Goal: Check status: Check status

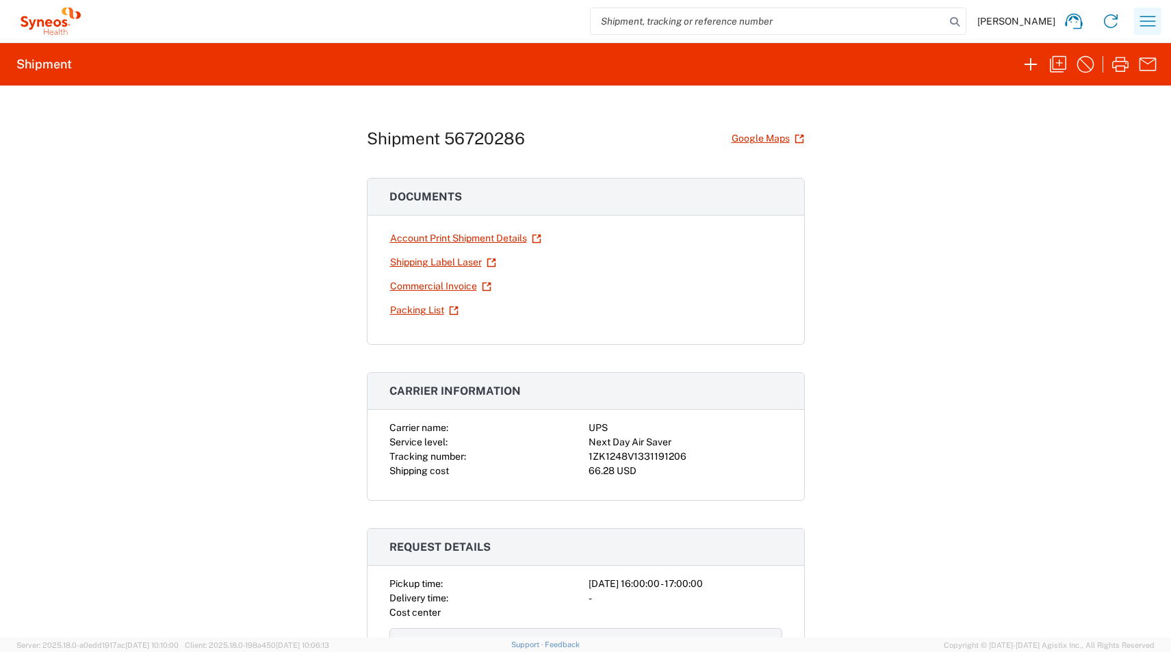
click at [1142, 25] on icon "button" at bounding box center [1148, 21] width 22 height 22
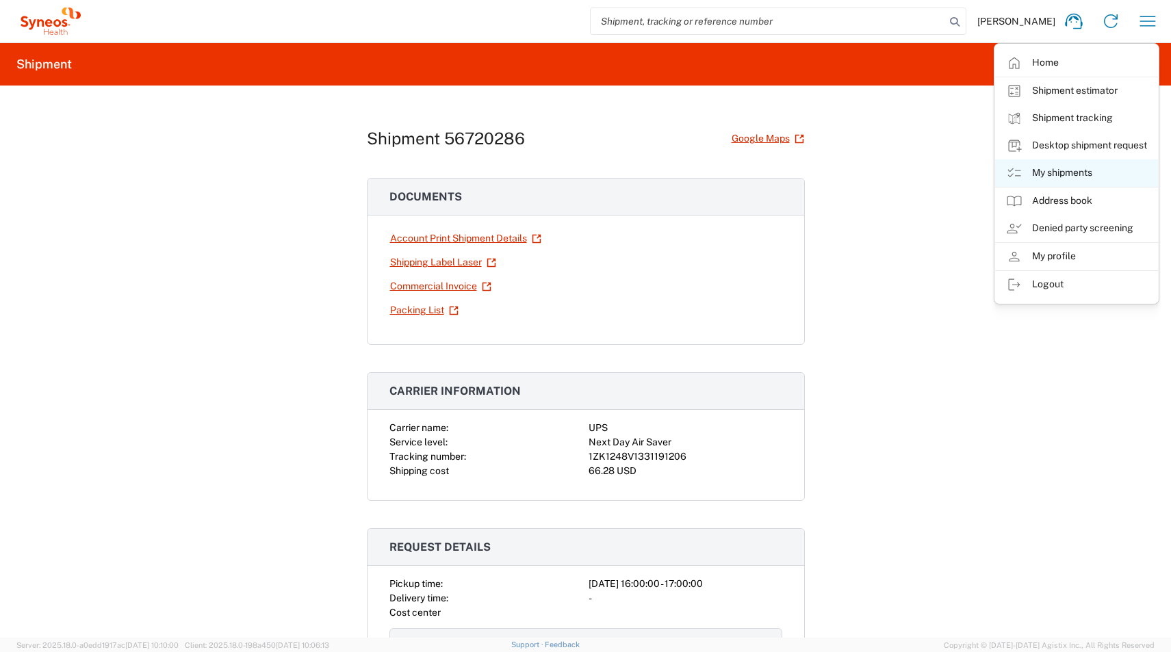
click at [1052, 174] on link "My shipments" at bounding box center [1076, 172] width 163 height 27
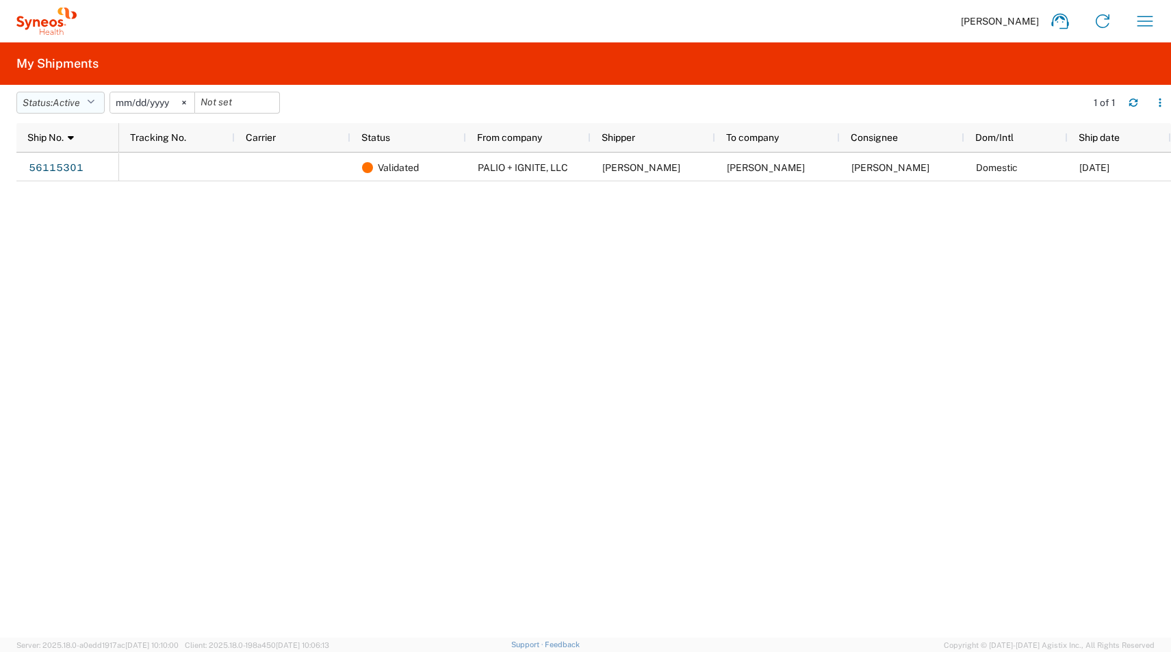
click at [97, 92] on button "Status: Active" at bounding box center [60, 103] width 88 height 22
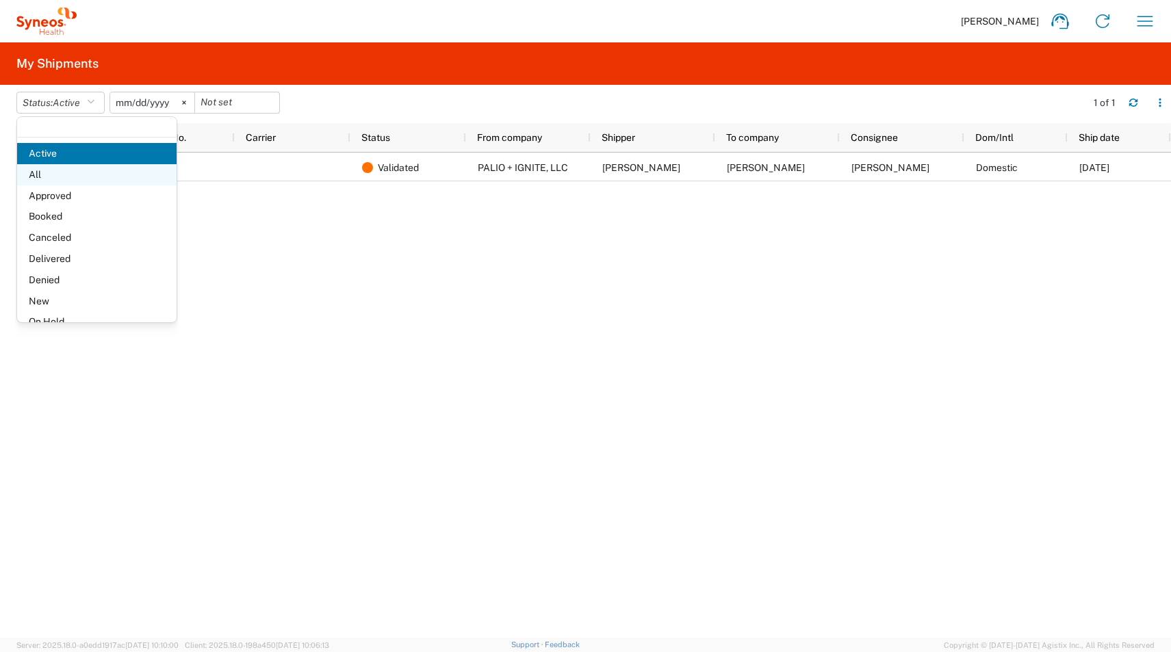
click at [70, 175] on span "All" at bounding box center [96, 174] width 159 height 21
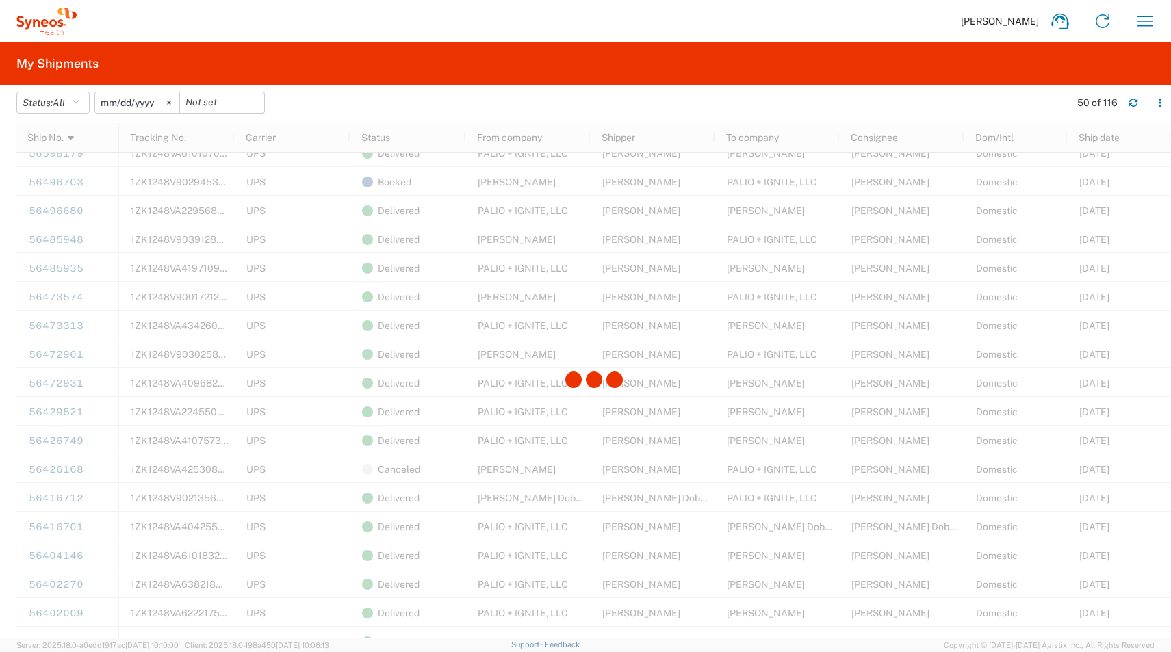
scroll to position [698, 0]
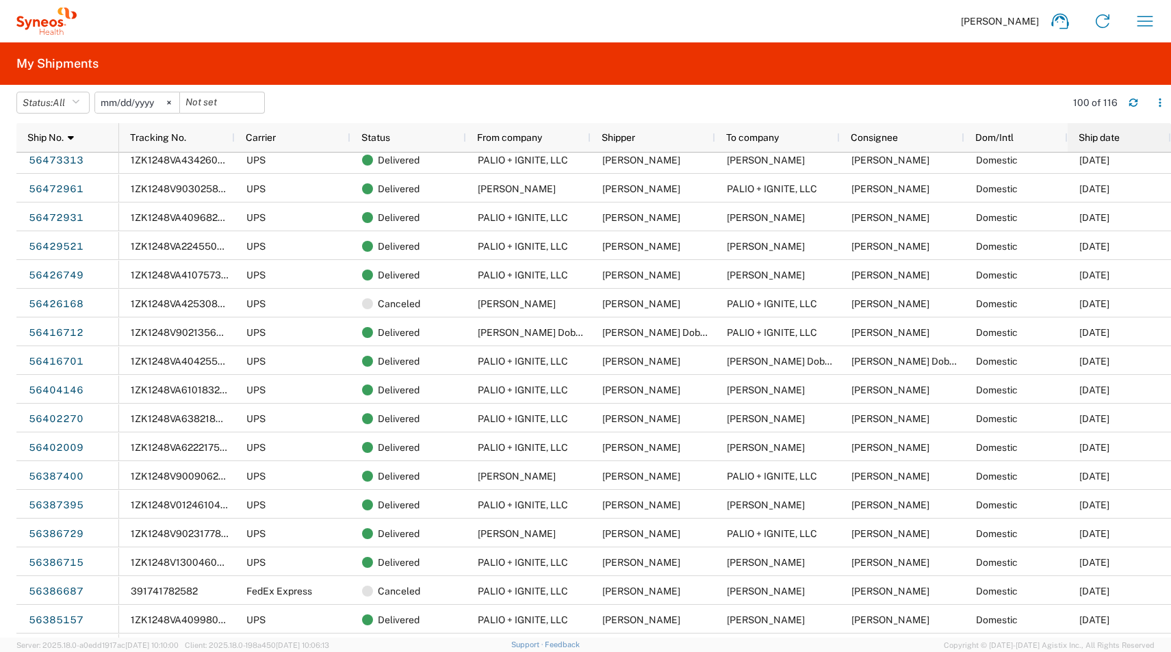
click at [1090, 144] on div "Ship date" at bounding box center [1122, 138] width 87 height 22
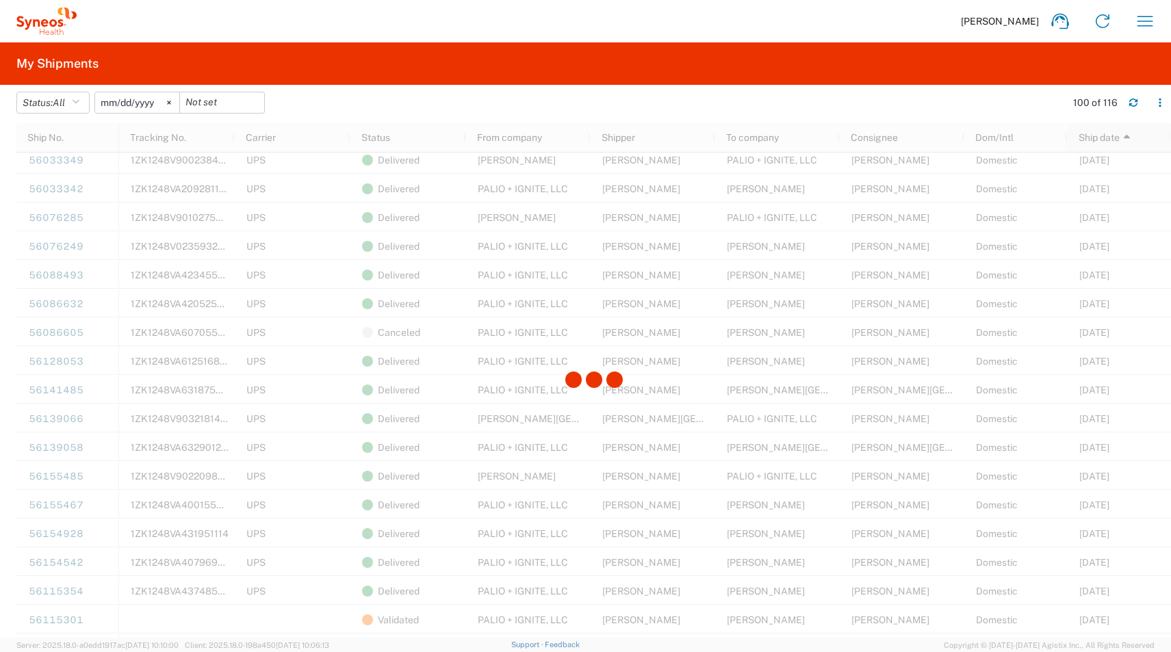
click at [1090, 144] on div "Ship No. Tracking No. Carrier Status From company Shipper To company Consignee …" at bounding box center [593, 380] width 1155 height 515
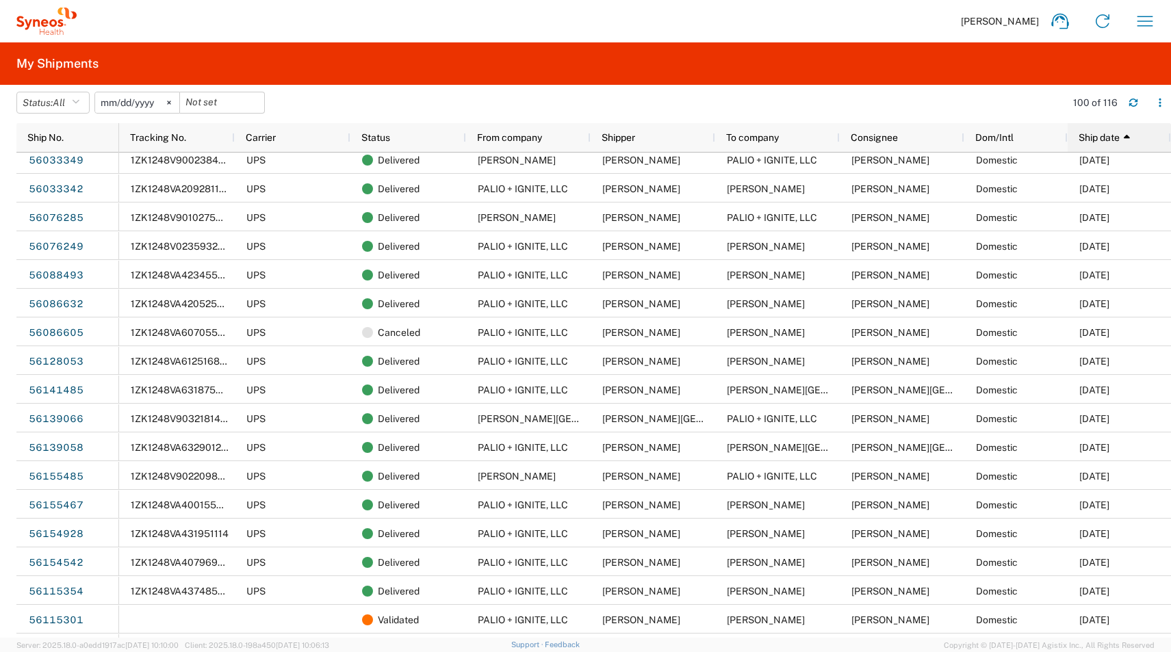
click at [1087, 127] on div "Ship date 1" at bounding box center [1122, 138] width 87 height 22
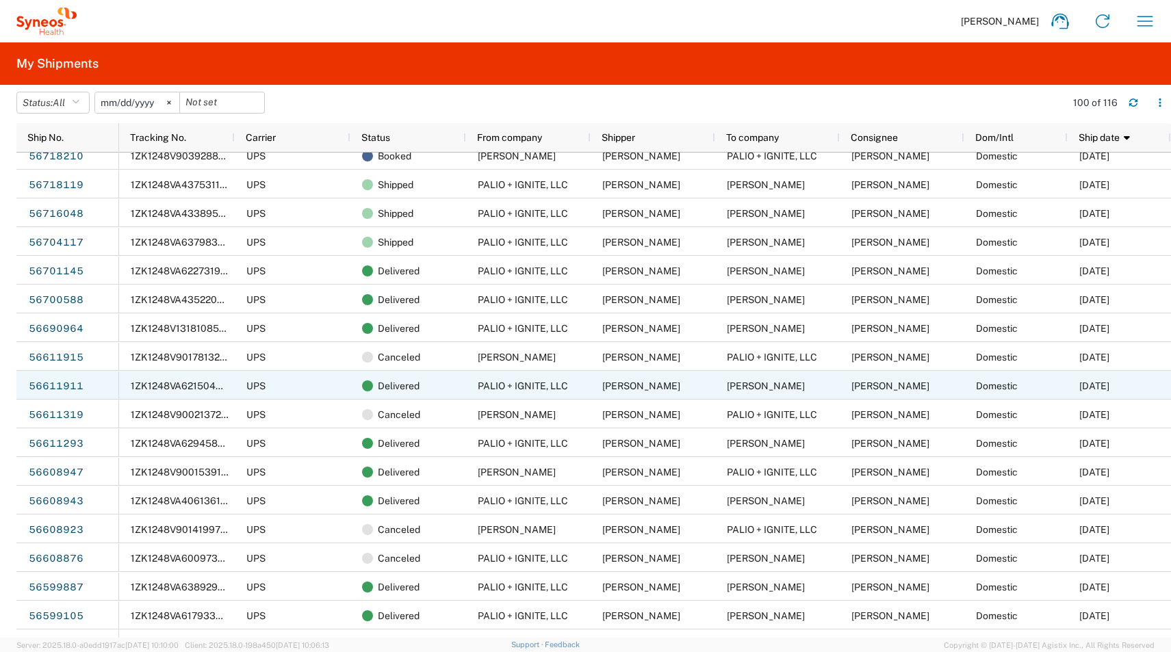
scroll to position [44, 0]
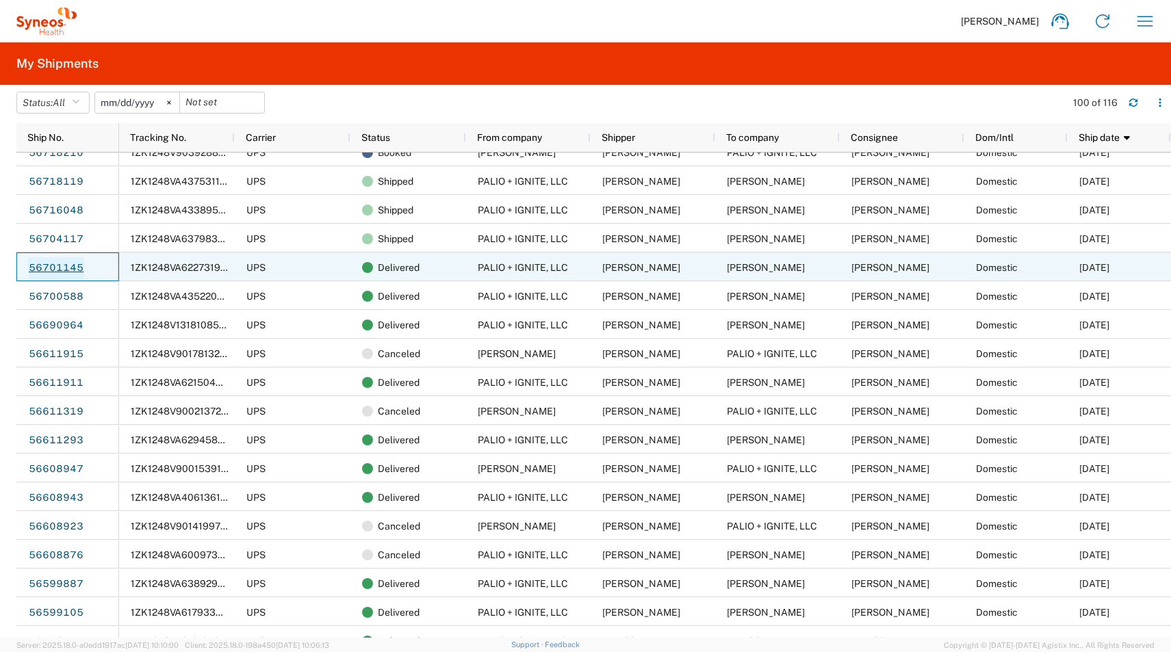
click at [62, 264] on link "56701145" at bounding box center [56, 268] width 56 height 22
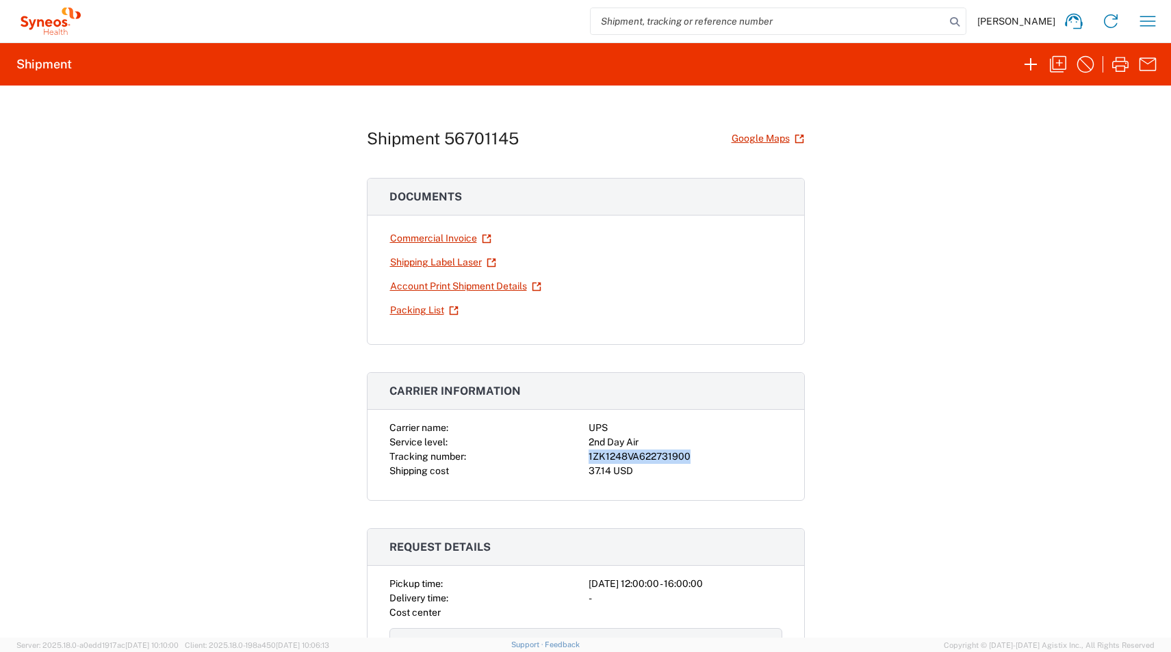
drag, startPoint x: 702, startPoint y: 452, endPoint x: 569, endPoint y: 452, distance: 133.5
click at [568, 452] on div "Carrier name: UPS Service level: 2nd Day Air Tracking number: 1ZK1248VA62273190…" at bounding box center [585, 449] width 393 height 57
copy div "1ZK1248VA622731900"
